Goal: Complete application form

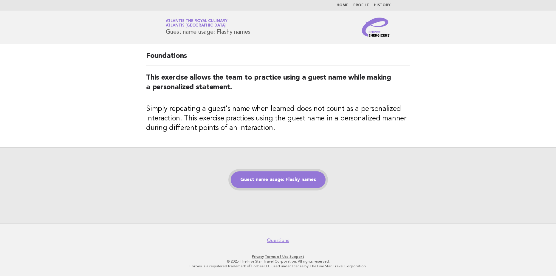
click at [285, 177] on link "Guest name usage: Flashy names" at bounding box center [278, 180] width 95 height 17
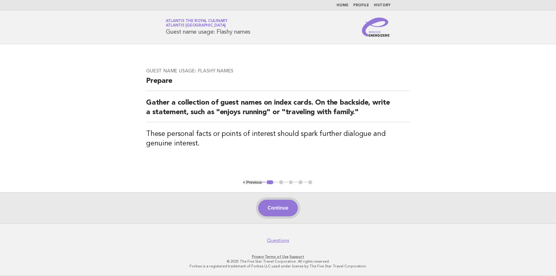
click at [273, 206] on button "Continue" at bounding box center [278, 208] width 40 height 17
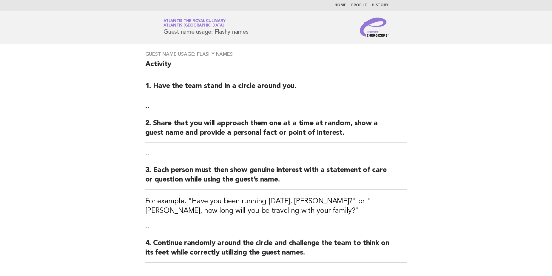
click at [508, 141] on main "Guest name usage: Flashy names Activity 1. Have the team stand in a circle arou…" at bounding box center [276, 182] width 552 height 277
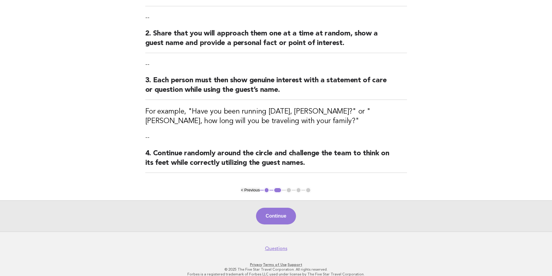
scroll to position [98, 0]
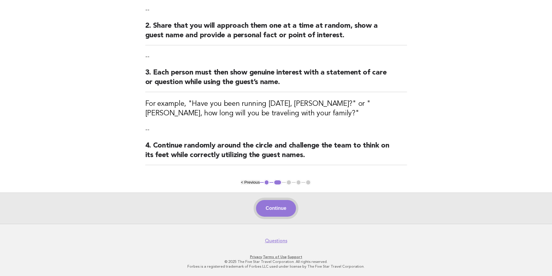
click at [274, 207] on button "Continue" at bounding box center [276, 208] width 40 height 17
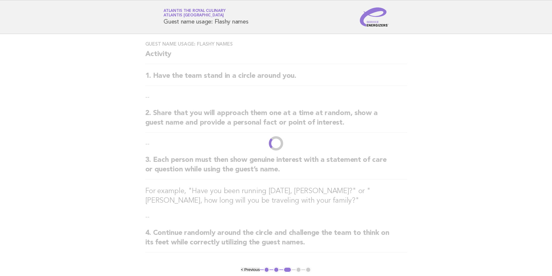
scroll to position [0, 0]
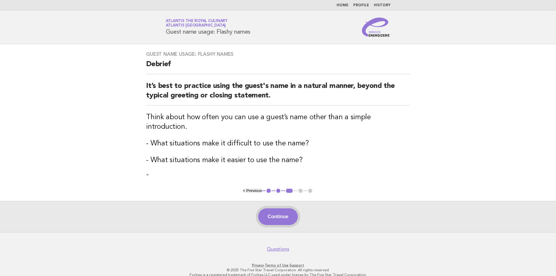
click at [280, 209] on button "Continue" at bounding box center [278, 217] width 40 height 17
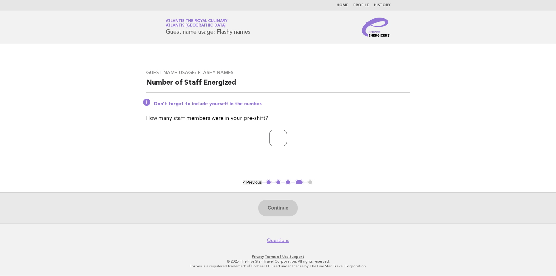
click at [287, 137] on input "*" at bounding box center [278, 138] width 18 height 17
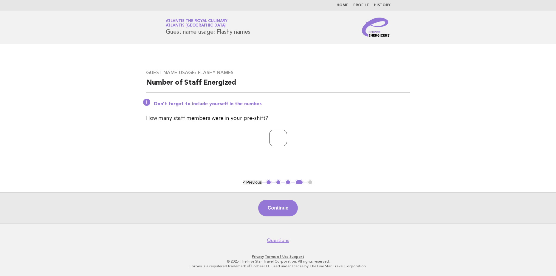
click at [287, 137] on input "*" at bounding box center [278, 138] width 18 height 17
type input "*"
click at [287, 137] on input "*" at bounding box center [278, 138] width 18 height 17
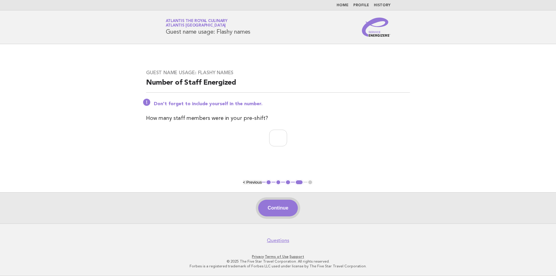
click at [281, 209] on button "Continue" at bounding box center [278, 208] width 40 height 17
